Goal: Navigation & Orientation: Find specific page/section

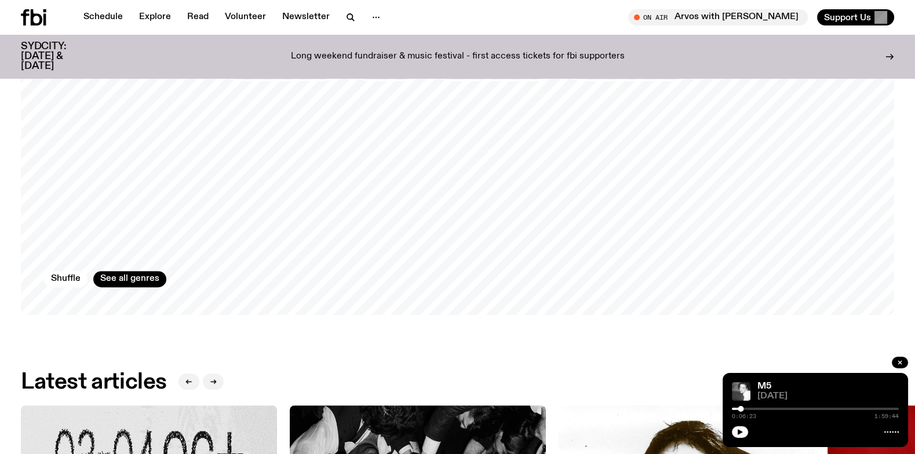
scroll to position [1026, 0]
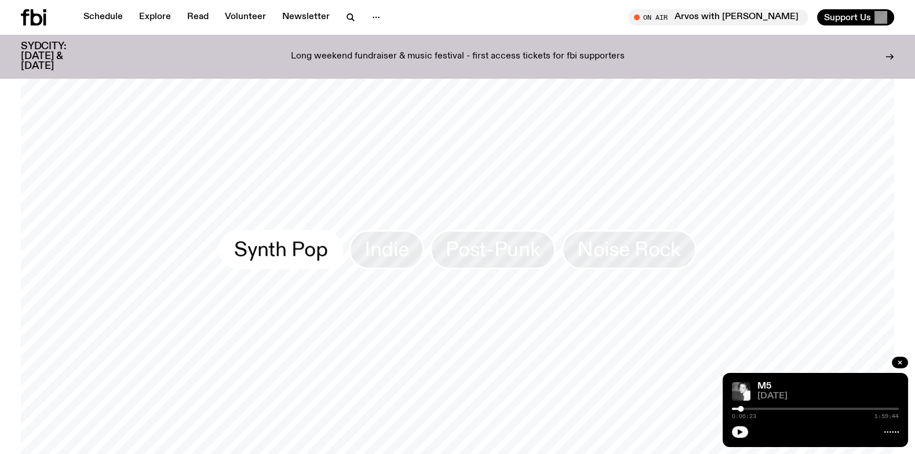
click at [270, 244] on span "Synth Pop" at bounding box center [280, 249] width 93 height 23
click at [300, 14] on link "Newsletter" at bounding box center [305, 17] width 61 height 16
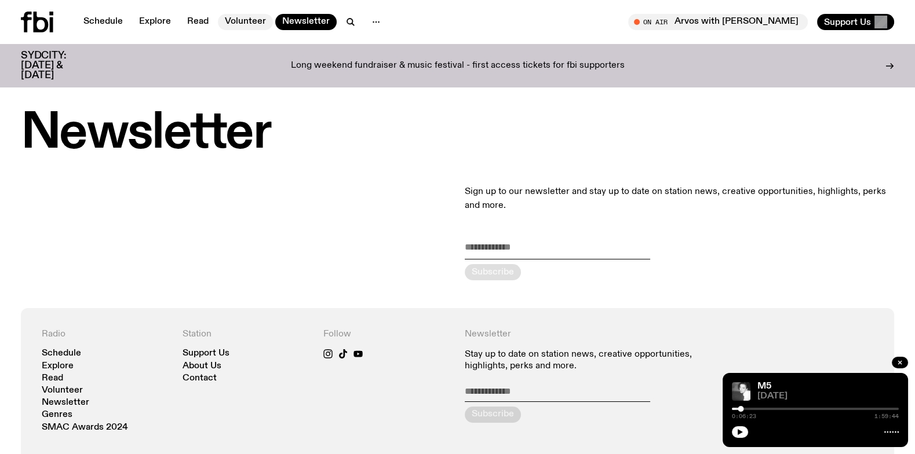
click at [239, 16] on link "Volunteer" at bounding box center [245, 22] width 55 height 16
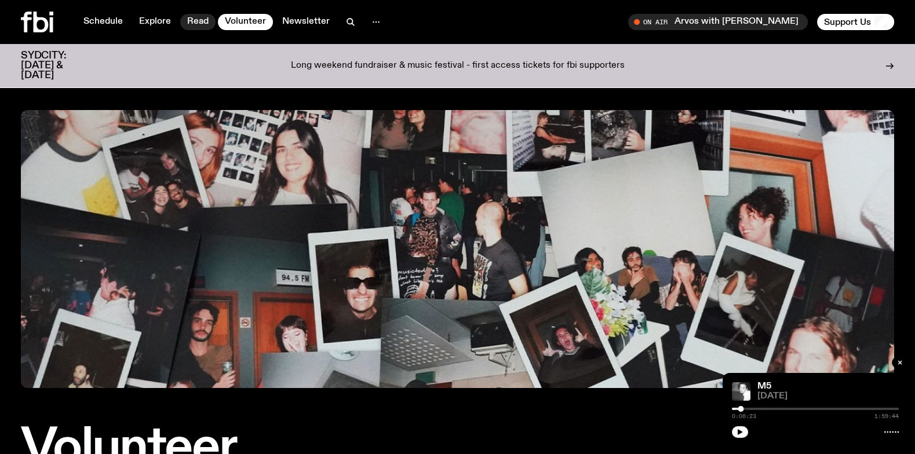
click at [194, 19] on link "Read" at bounding box center [197, 22] width 35 height 16
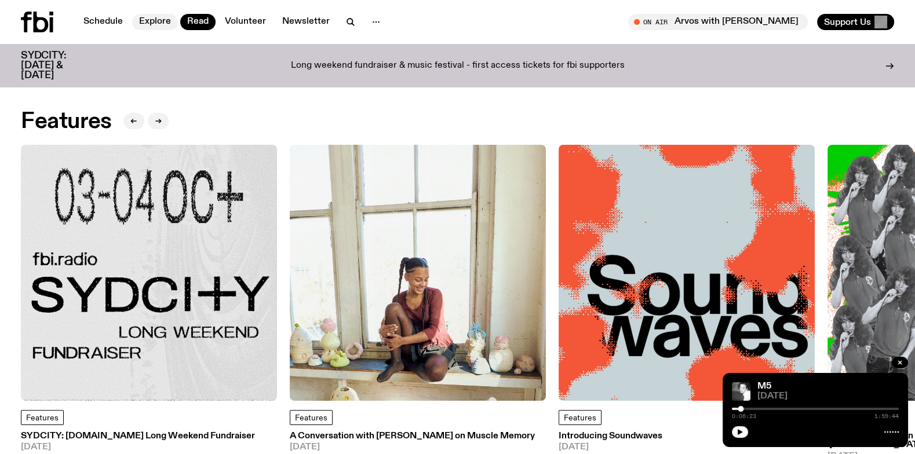
click at [148, 22] on link "Explore" at bounding box center [155, 22] width 46 height 16
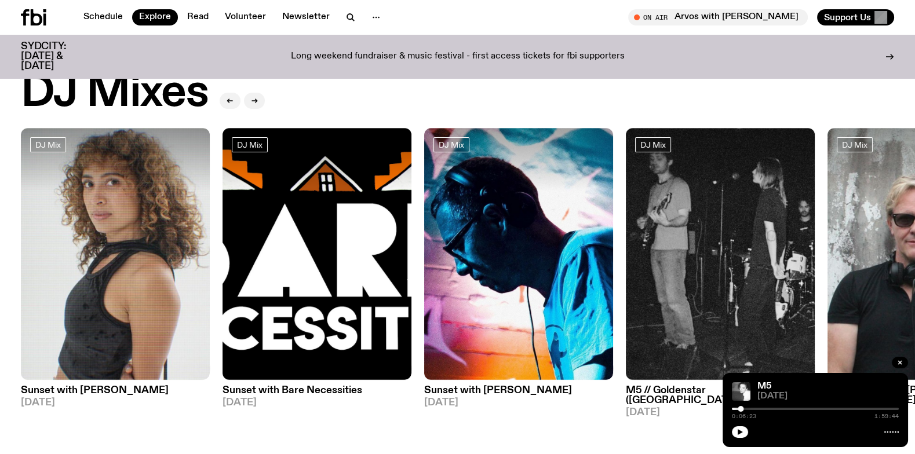
scroll to position [30, 0]
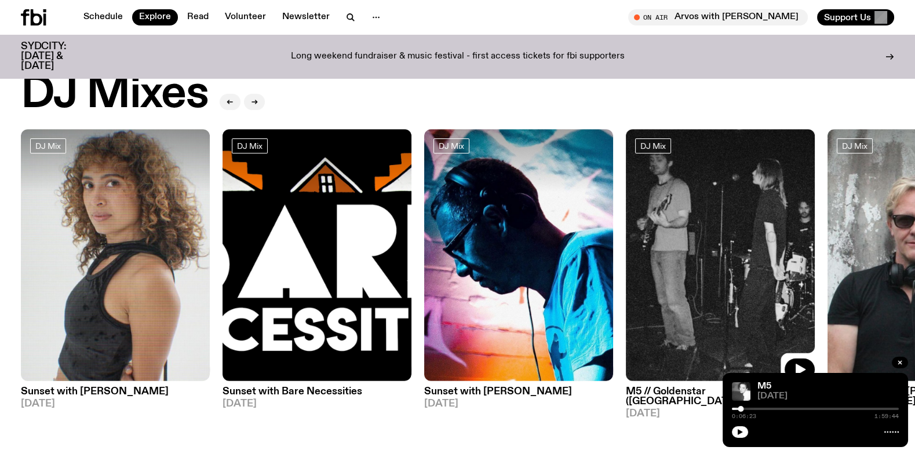
click at [714, 208] on img at bounding box center [720, 255] width 189 height 252
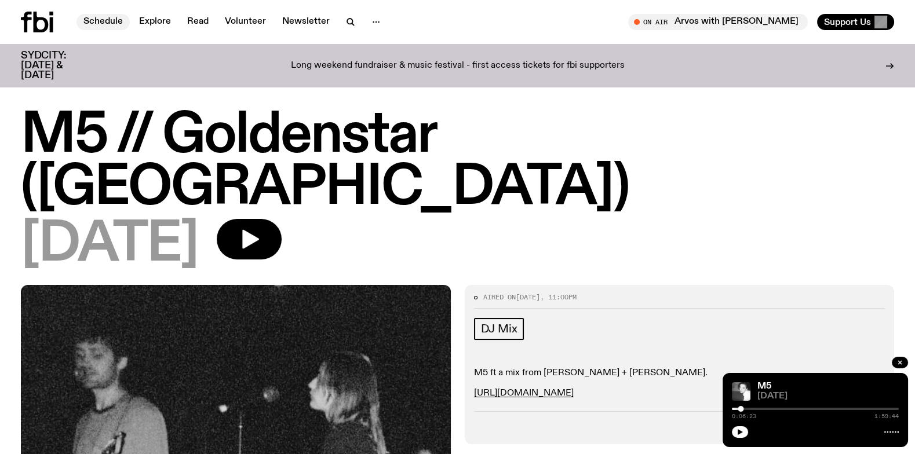
click at [100, 17] on link "Schedule" at bounding box center [102, 22] width 53 height 16
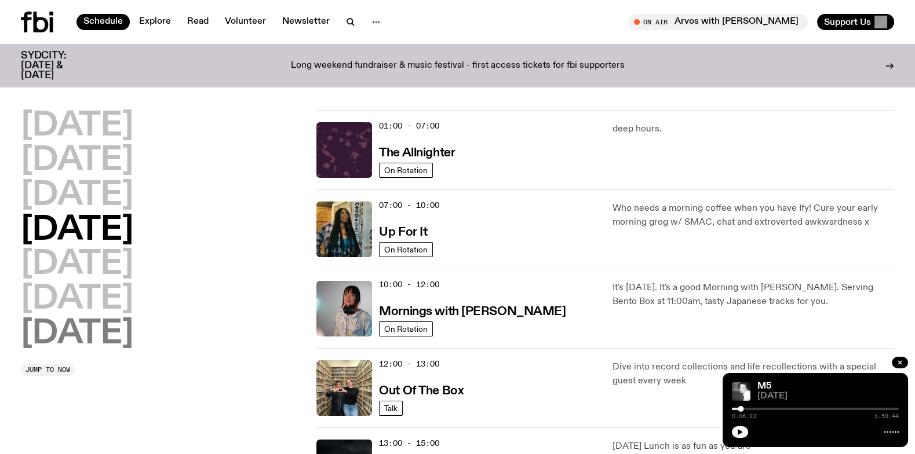
click at [117, 330] on h2 "[DATE]" at bounding box center [77, 334] width 112 height 32
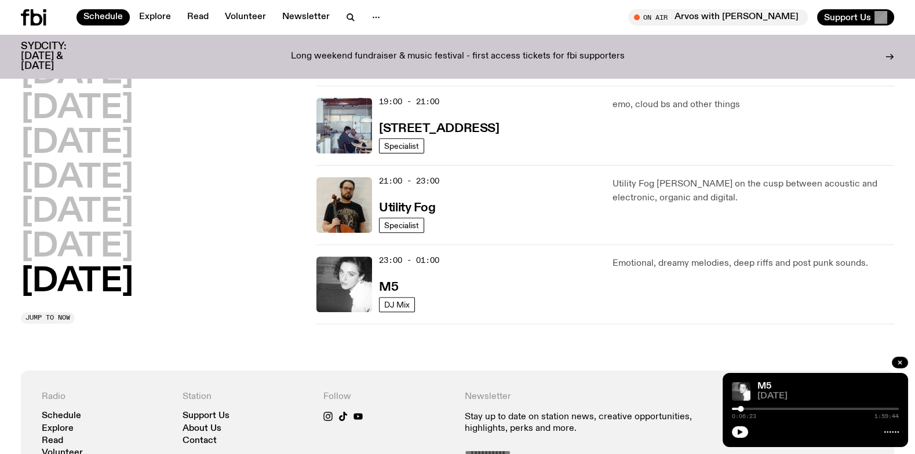
scroll to position [986, 0]
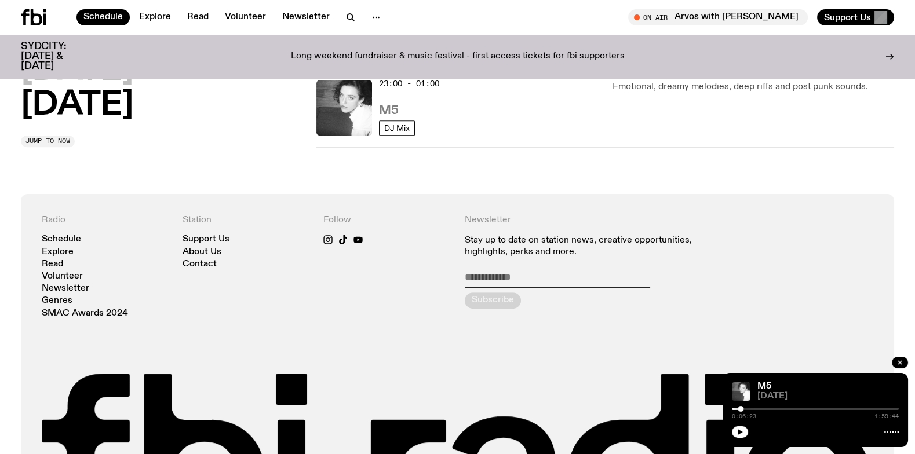
click at [379, 108] on h3 "M5" at bounding box center [388, 111] width 19 height 12
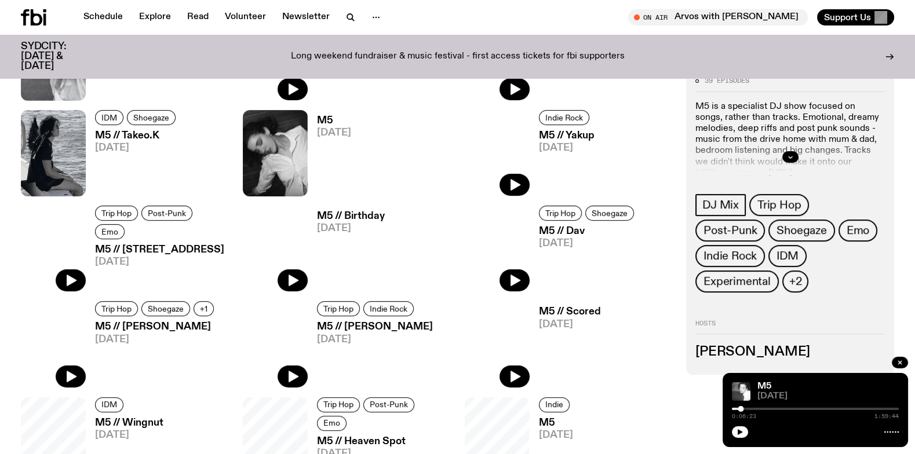
scroll to position [537, 0]
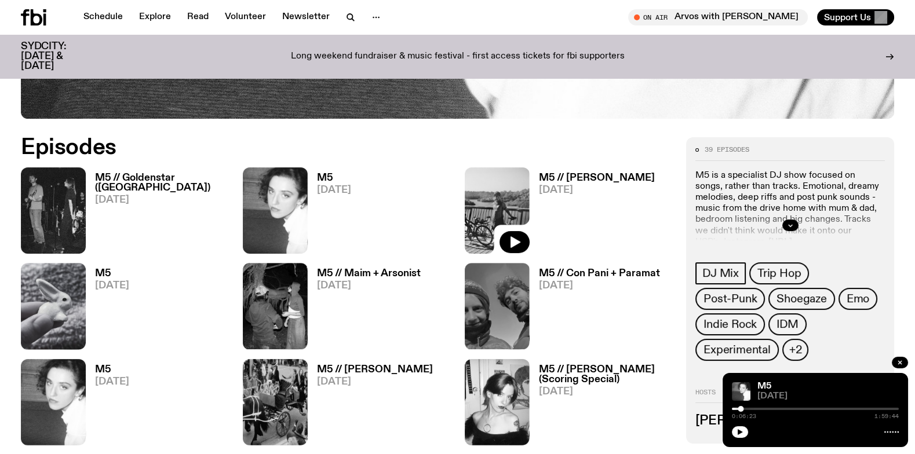
click at [126, 176] on h3 "M5 // Goldenstar ([GEOGRAPHIC_DATA])" at bounding box center [162, 183] width 134 height 20
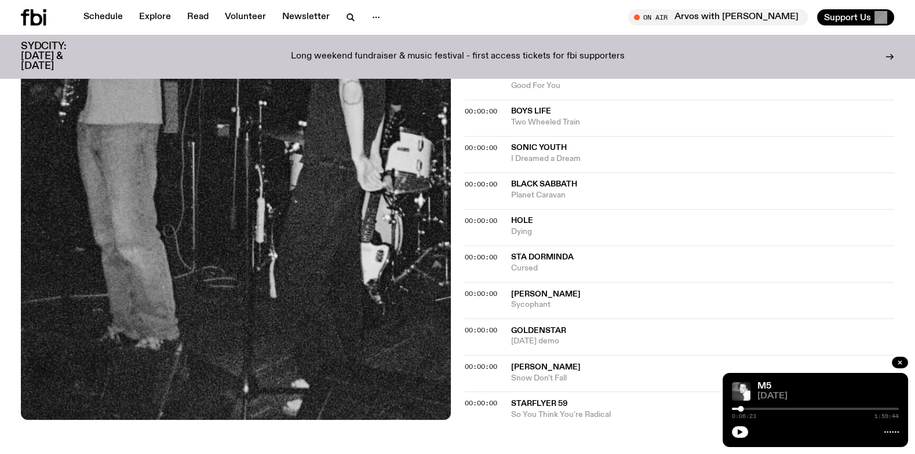
scroll to position [1163, 0]
